Goal: Information Seeking & Learning: Check status

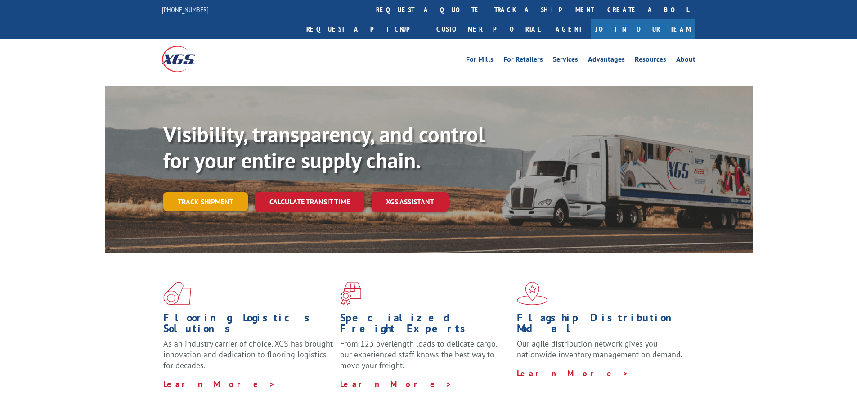
click at [198, 192] on link "Track shipment" at bounding box center [205, 201] width 85 height 19
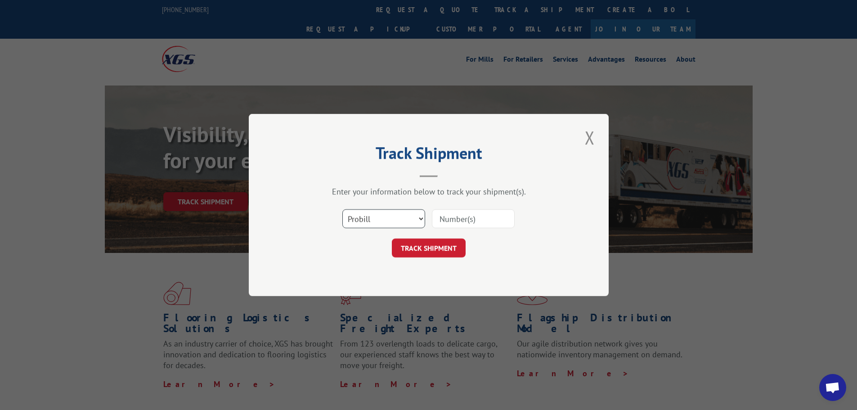
click at [419, 215] on select "Select category... Probill BOL PO" at bounding box center [383, 218] width 83 height 19
select select "bol"
click at [342, 209] on select "Select category... Probill BOL PO" at bounding box center [383, 218] width 83 height 19
click at [456, 224] on input at bounding box center [473, 218] width 83 height 19
click at [444, 243] on button "TRACK SHIPMENT" at bounding box center [429, 247] width 74 height 19
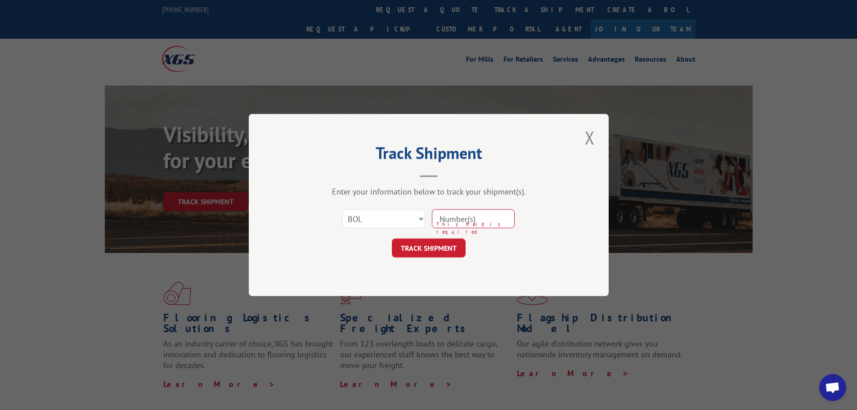
click at [458, 219] on input at bounding box center [473, 218] width 83 height 19
paste input "5965190"
type input "5965190"
click at [439, 241] on button "TRACK SHIPMENT" at bounding box center [429, 247] width 74 height 19
